Goal: Navigation & Orientation: Understand site structure

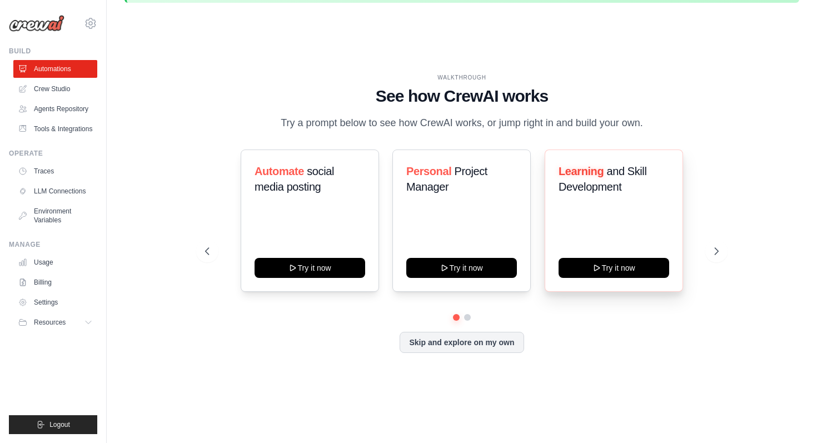
scroll to position [37, 0]
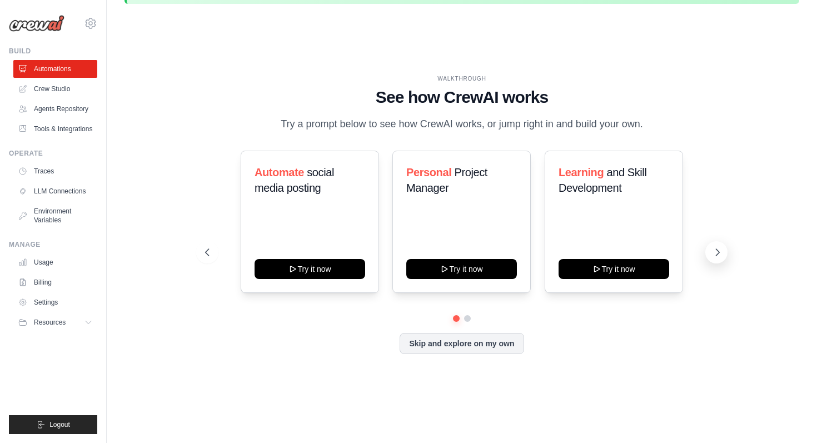
click at [722, 251] on button at bounding box center [716, 252] width 22 height 22
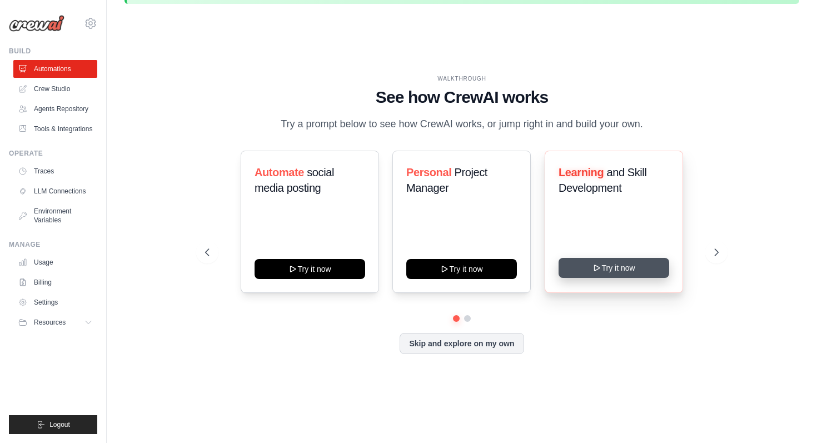
scroll to position [38, 0]
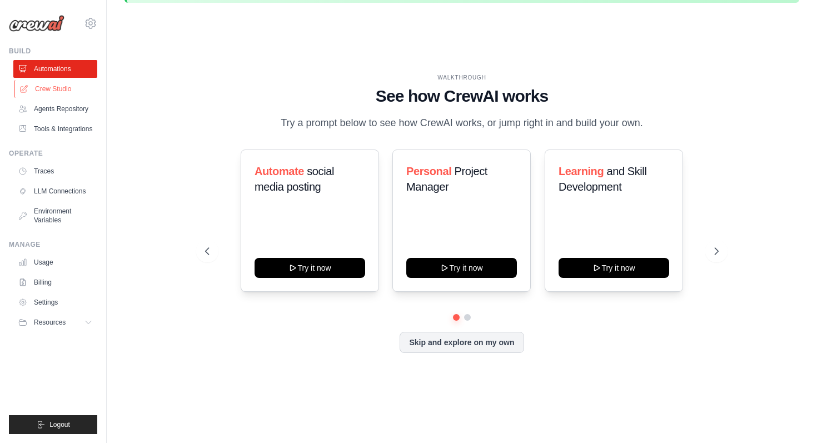
click at [55, 87] on link "Crew Studio" at bounding box center [56, 89] width 84 height 18
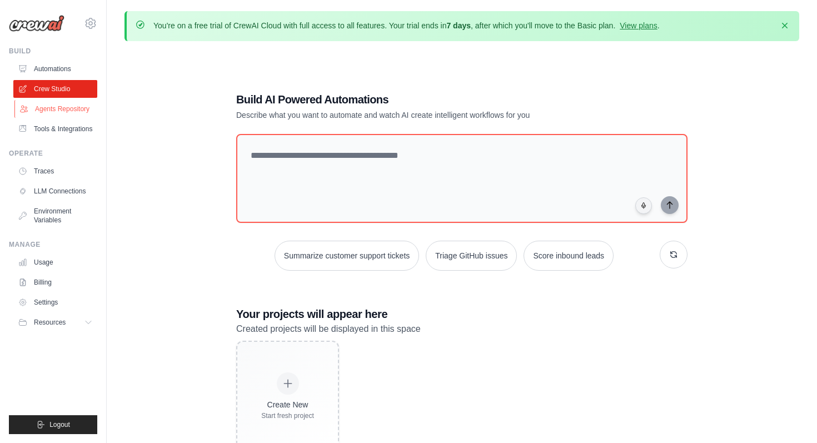
click at [56, 105] on link "Agents Repository" at bounding box center [56, 109] width 84 height 18
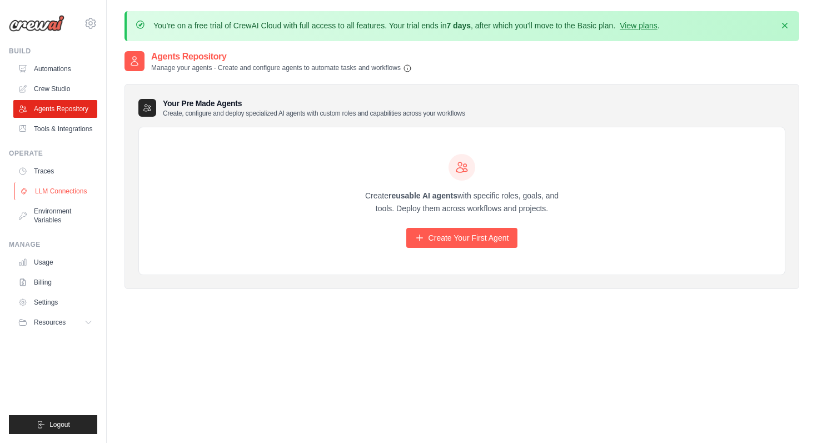
click at [63, 189] on link "LLM Connections" at bounding box center [56, 191] width 84 height 18
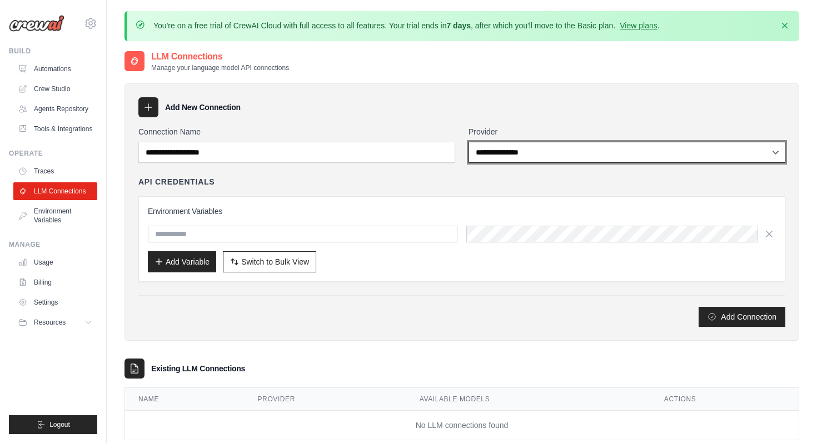
click at [501, 148] on select "**********" at bounding box center [626, 152] width 317 height 21
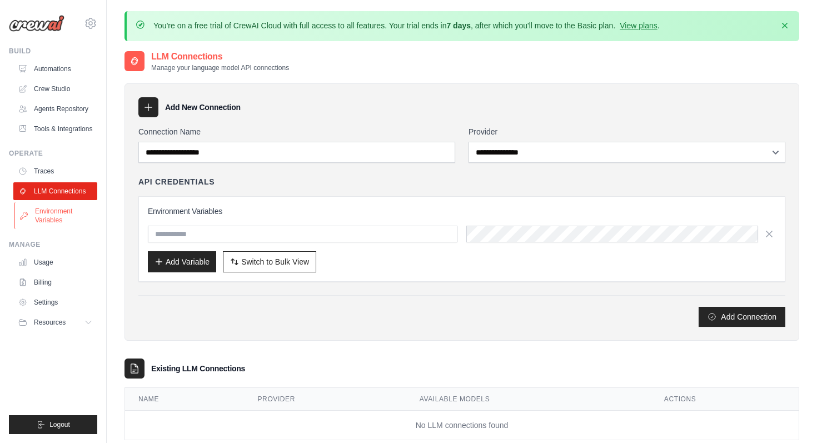
click at [45, 218] on link "Environment Variables" at bounding box center [56, 215] width 84 height 27
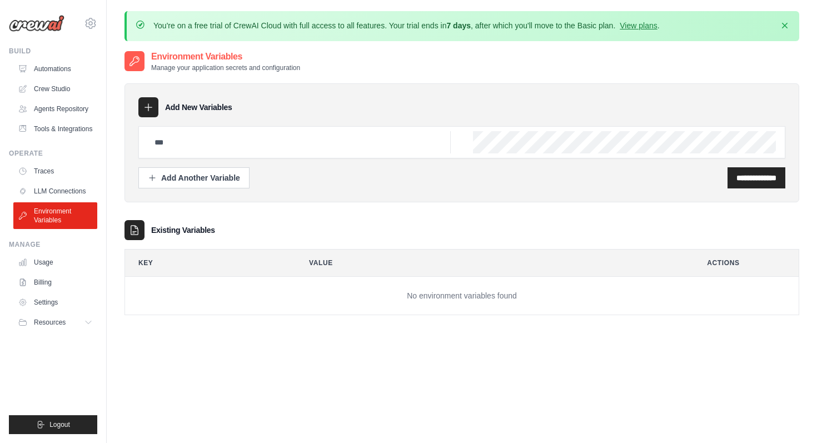
click at [42, 27] on img at bounding box center [37, 23] width 56 height 17
click at [41, 24] on img at bounding box center [37, 23] width 56 height 17
click at [29, 26] on img at bounding box center [37, 23] width 56 height 17
click at [29, 27] on img at bounding box center [37, 23] width 56 height 17
click at [24, 52] on div "Build" at bounding box center [53, 51] width 88 height 9
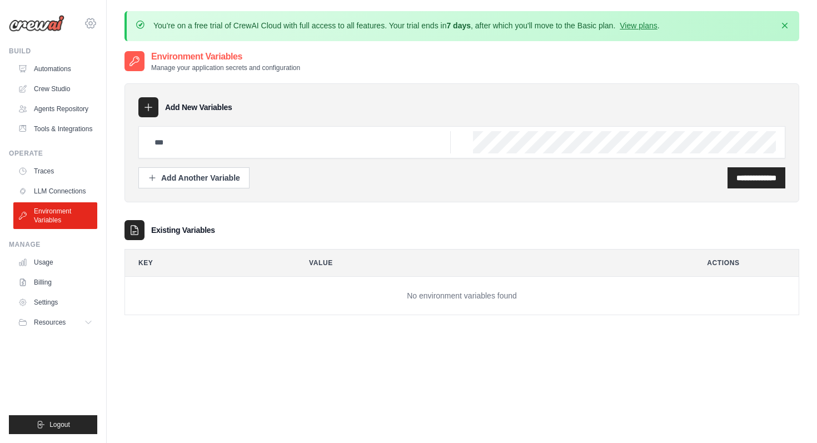
click at [94, 27] on icon at bounding box center [90, 23] width 13 height 13
click at [27, 27] on img at bounding box center [37, 23] width 56 height 17
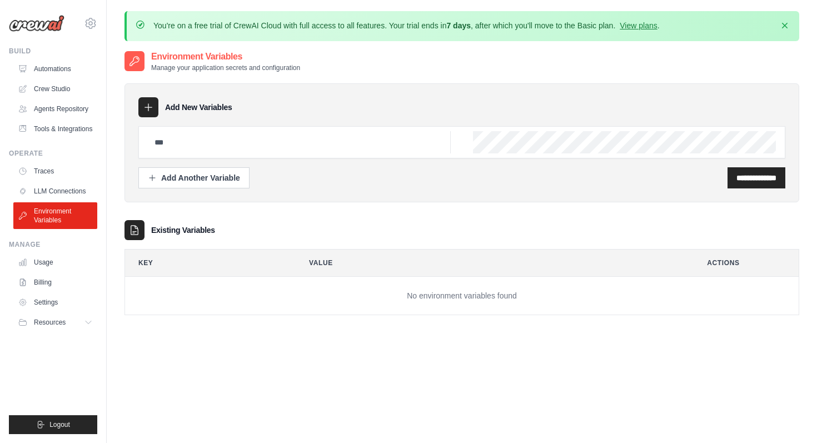
click at [27, 27] on img at bounding box center [37, 23] width 56 height 17
